Goal: Task Accomplishment & Management: Manage account settings

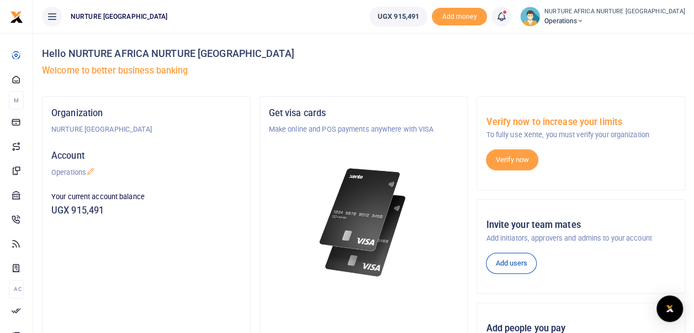
click at [507, 19] on icon at bounding box center [501, 16] width 11 height 12
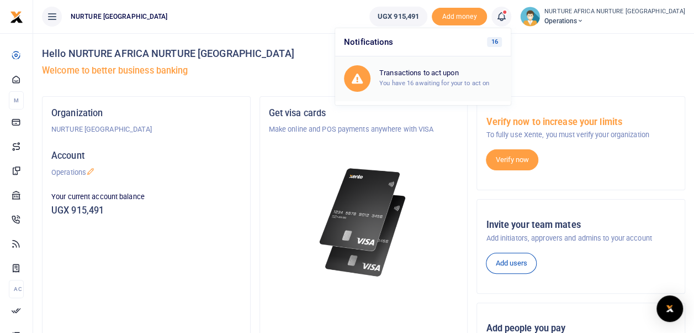
click at [481, 73] on h6 "Transactions to act upon" at bounding box center [441, 73] width 123 height 9
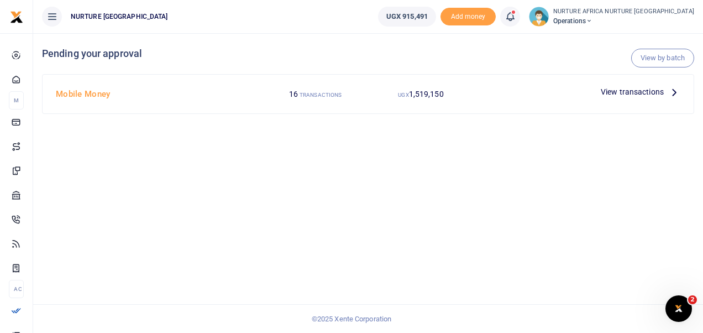
click at [644, 88] on span "View transactions" at bounding box center [632, 92] width 63 height 12
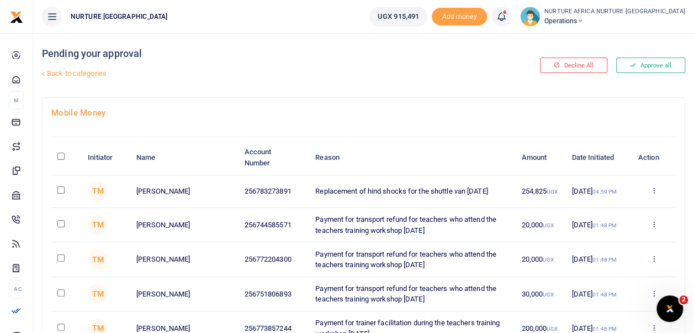
click at [61, 192] on input "checkbox" at bounding box center [60, 189] width 7 height 7
checkbox input "true"
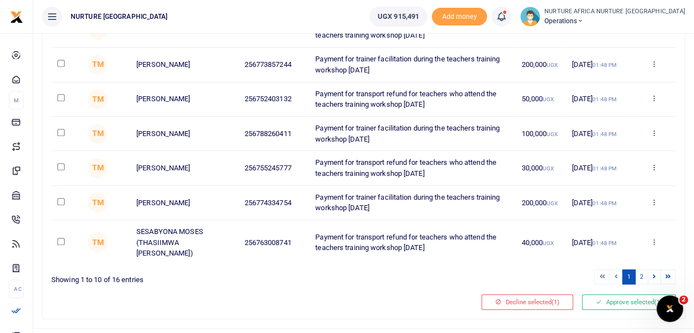
scroll to position [275, 0]
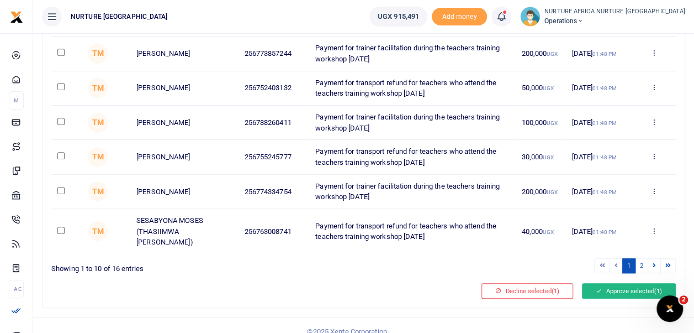
click at [635, 283] on button "Approve selected (1)" at bounding box center [629, 290] width 94 height 15
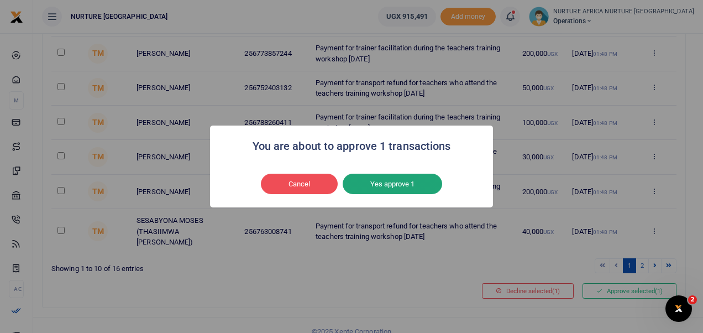
click at [427, 183] on button "Yes approve 1" at bounding box center [392, 183] width 99 height 21
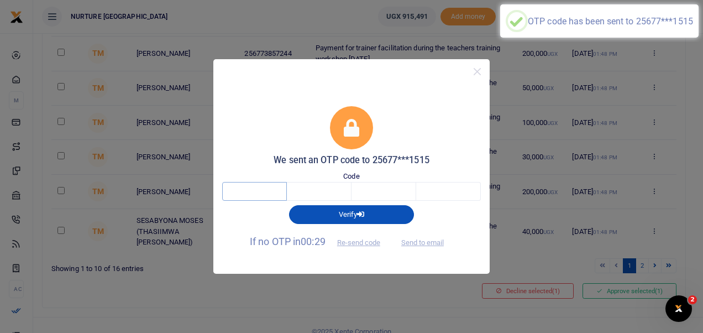
click at [258, 196] on input "text" at bounding box center [254, 191] width 65 height 19
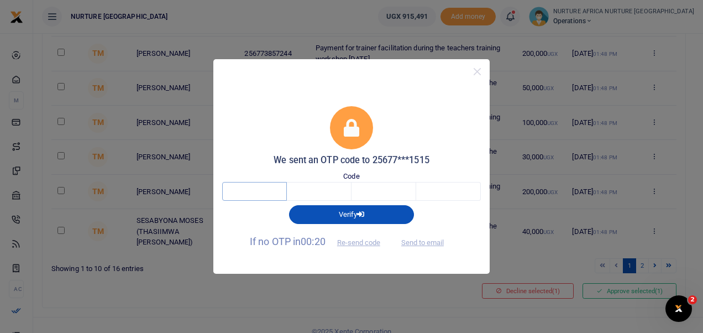
click at [258, 196] on input "text" at bounding box center [254, 191] width 65 height 19
type input "5"
type input "8"
type input "4"
